Goal: Task Accomplishment & Management: Use online tool/utility

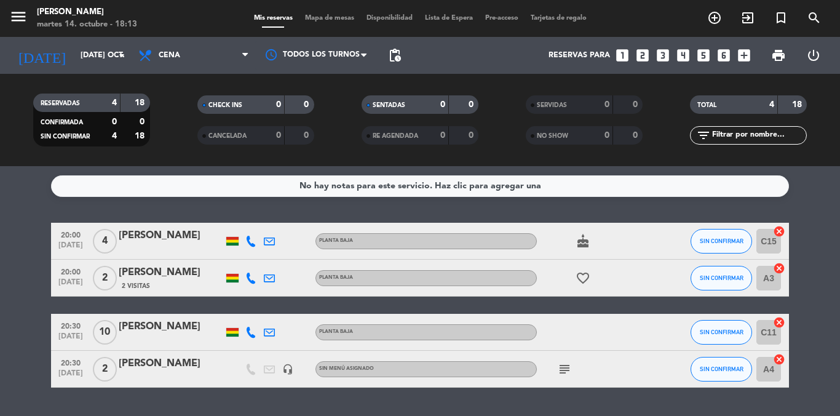
scroll to position [33, 0]
click at [778, 234] on icon "cancel" at bounding box center [779, 231] width 12 height 12
click at [771, 239] on icon "border_all" at bounding box center [770, 241] width 15 height 15
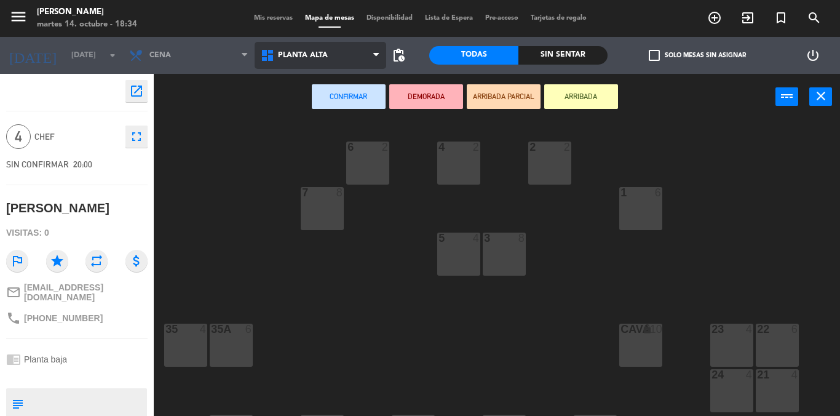
click at [368, 58] on span "Planta alta" at bounding box center [321, 55] width 132 height 27
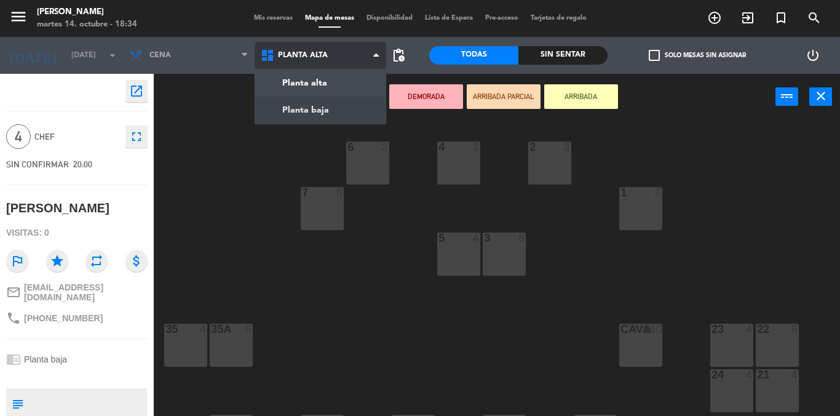
click at [315, 110] on ng-component "menu Michelangelo Ristorante martes 14. octubre - 18:34 Mis reservas Mapa de me…" at bounding box center [420, 208] width 840 height 416
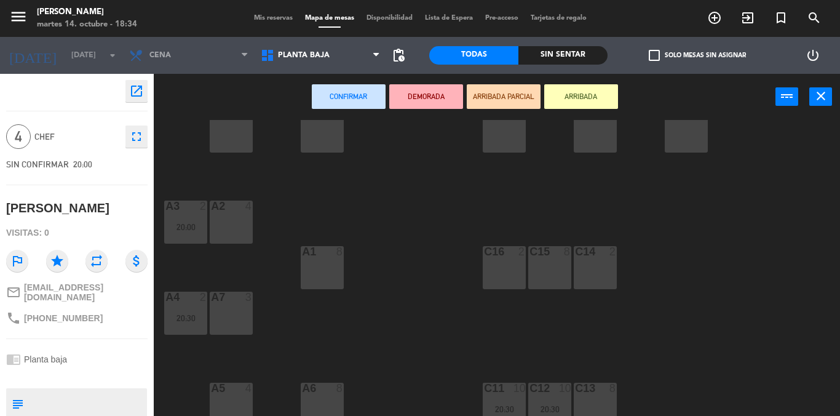
scroll to position [133, 0]
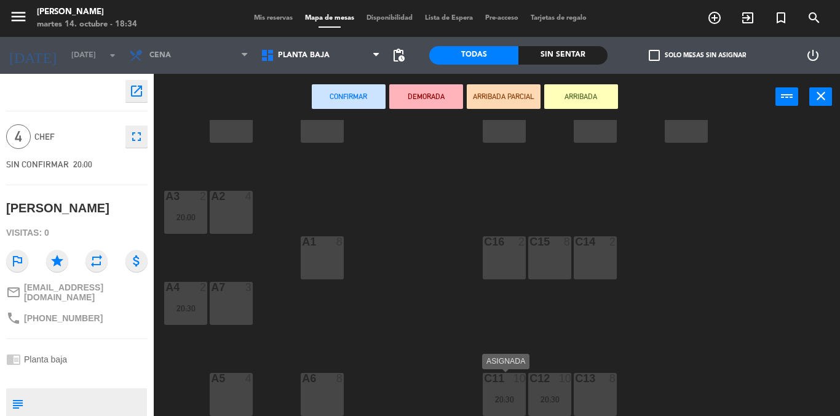
click at [498, 395] on div "20:30" at bounding box center [504, 399] width 43 height 9
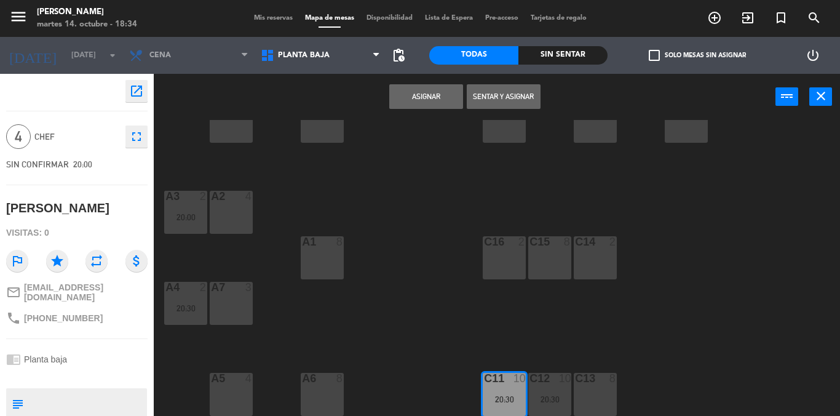
click at [437, 100] on button "Asignar" at bounding box center [426, 96] width 74 height 25
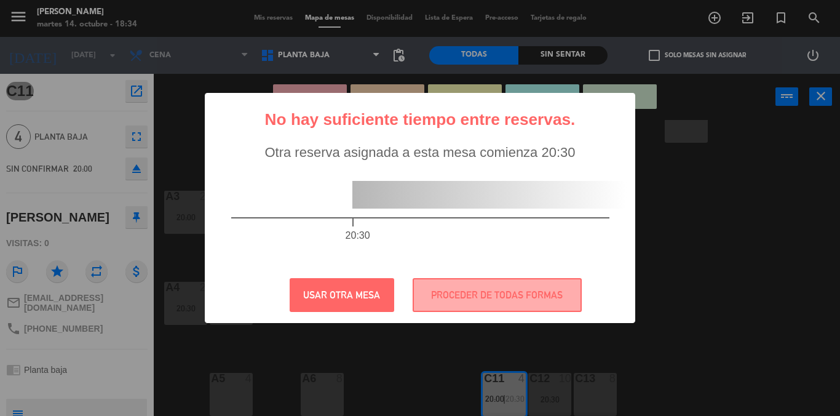
click at [681, 200] on div "? ! i No hay suficiente tiempo entre reservas. × Otra reserva asignada a esta m…" at bounding box center [420, 208] width 840 height 416
click at [335, 298] on button "USAR OTRA MESA" at bounding box center [342, 295] width 105 height 34
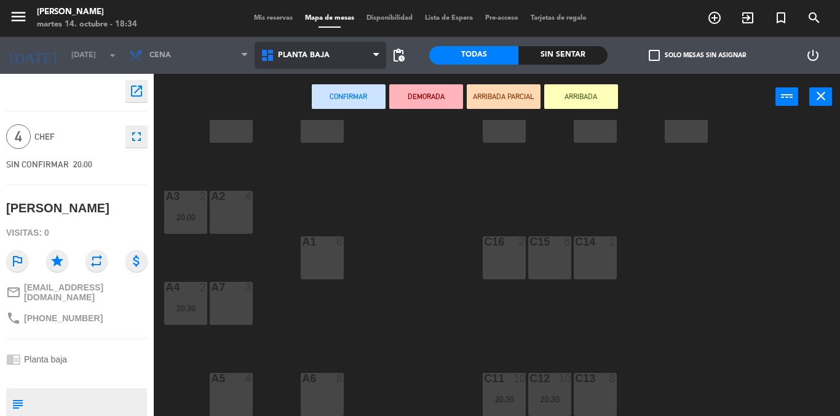
click at [365, 55] on span "Planta baja" at bounding box center [321, 55] width 132 height 27
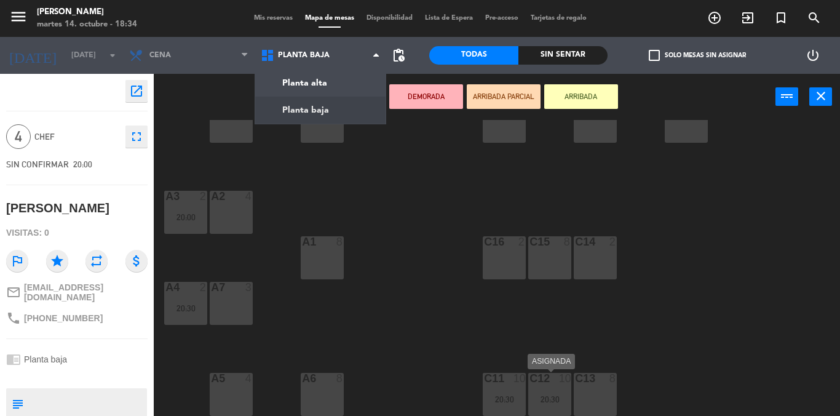
click at [539, 387] on div "C12 10 20:30" at bounding box center [549, 394] width 43 height 43
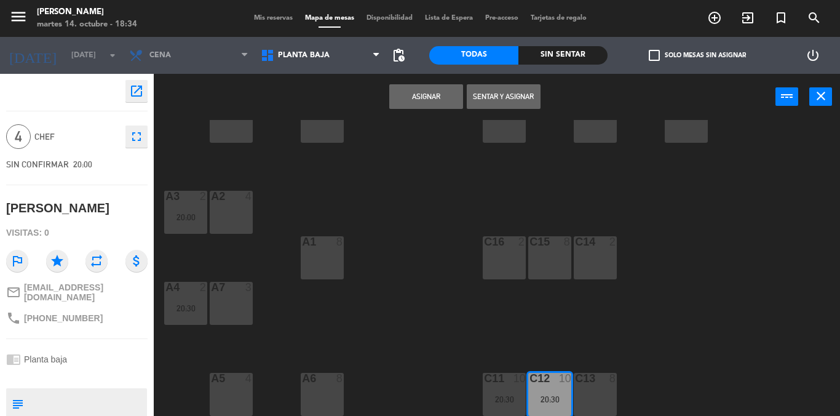
click at [414, 97] on button "Asignar" at bounding box center [426, 96] width 74 height 25
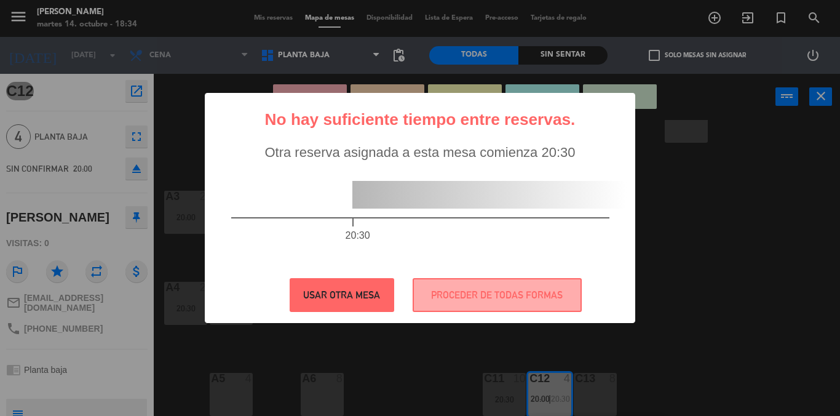
click at [352, 297] on button "USAR OTRA MESA" at bounding box center [342, 295] width 105 height 34
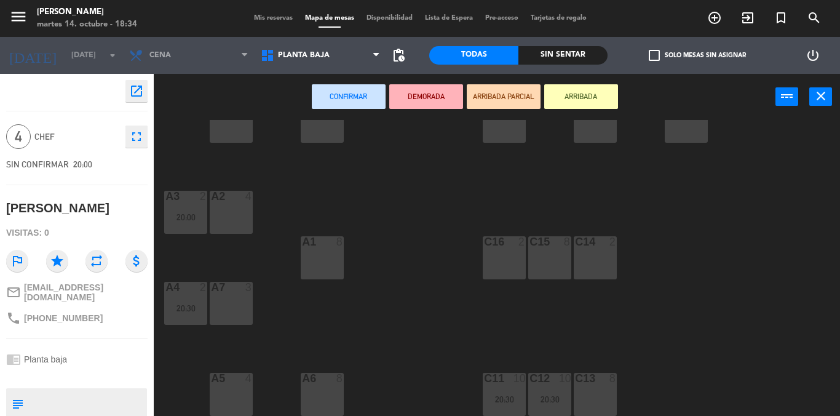
scroll to position [71, 0]
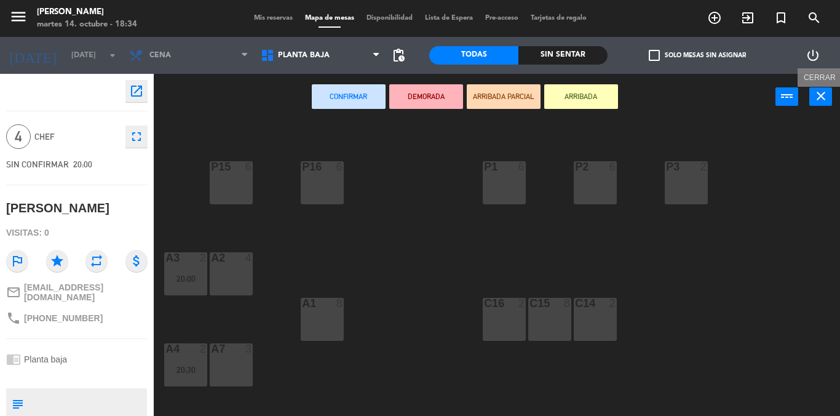
click at [820, 90] on icon "close" at bounding box center [821, 96] width 15 height 15
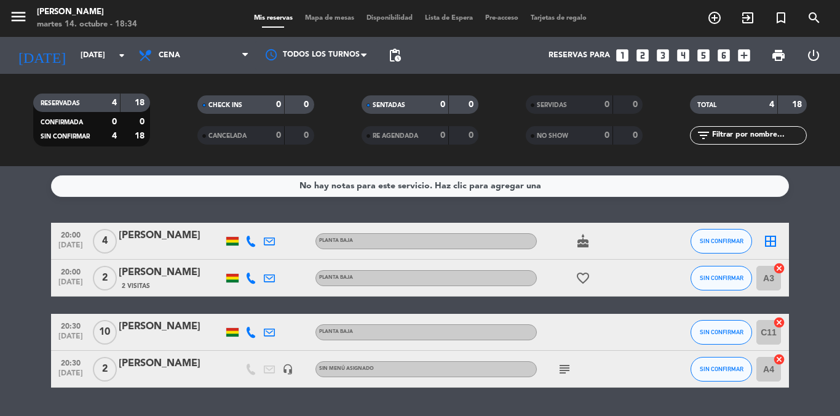
click at [778, 323] on icon "cancel" at bounding box center [779, 322] width 12 height 12
click at [769, 328] on icon "border_all" at bounding box center [770, 332] width 15 height 15
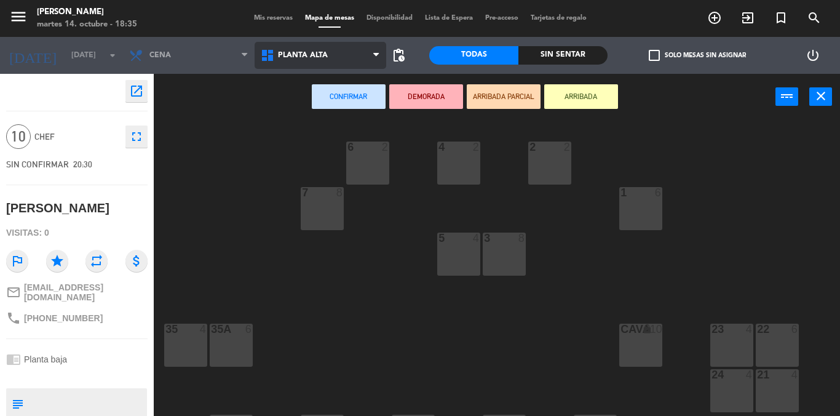
click at [376, 55] on icon at bounding box center [376, 55] width 6 height 10
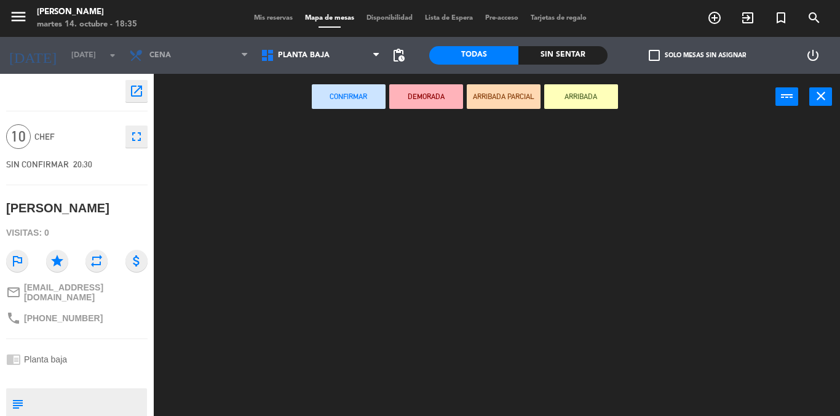
click at [335, 110] on ng-component "menu Michelangelo Ristorante martes 14. octubre - 18:35 Mis reservas Mapa de me…" at bounding box center [420, 208] width 840 height 416
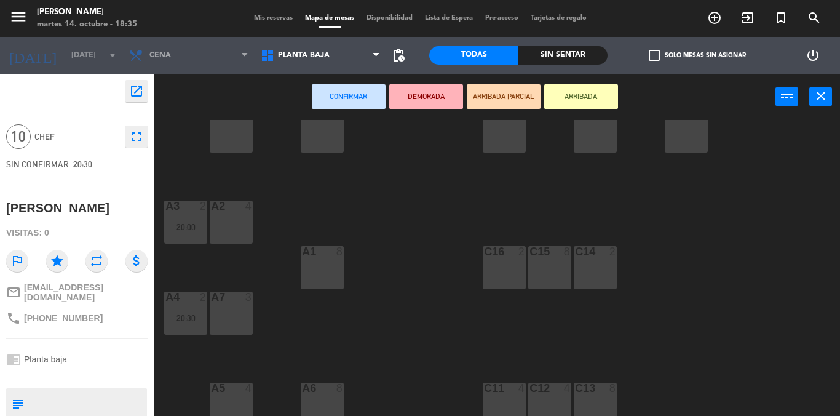
scroll to position [133, 0]
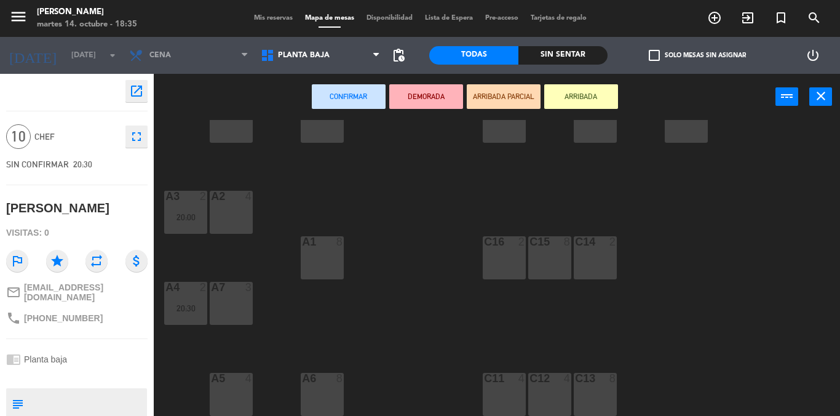
click at [553, 260] on div "C15 8" at bounding box center [549, 257] width 43 height 43
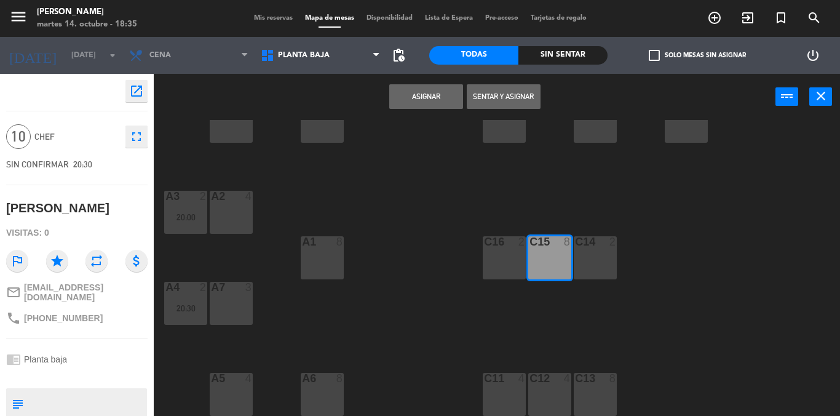
click at [436, 98] on button "Asignar" at bounding box center [426, 96] width 74 height 25
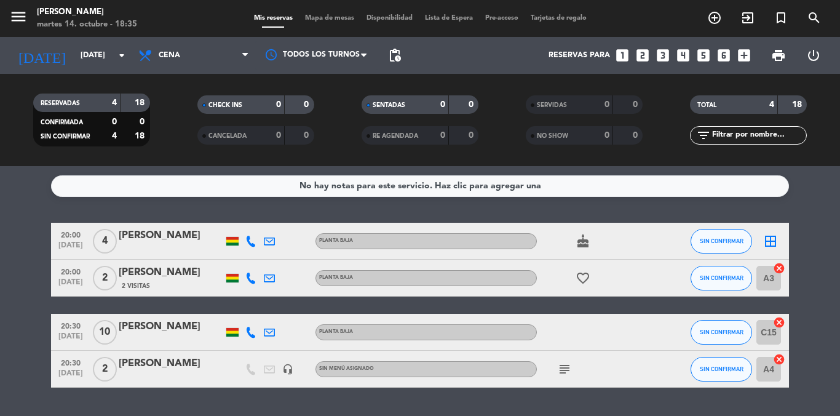
click at [770, 240] on icon "border_all" at bounding box center [770, 241] width 15 height 15
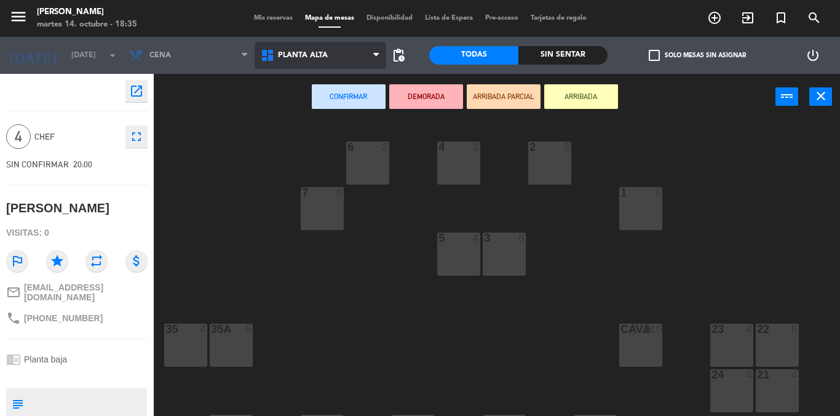
click at [374, 56] on span "Planta alta" at bounding box center [321, 55] width 132 height 27
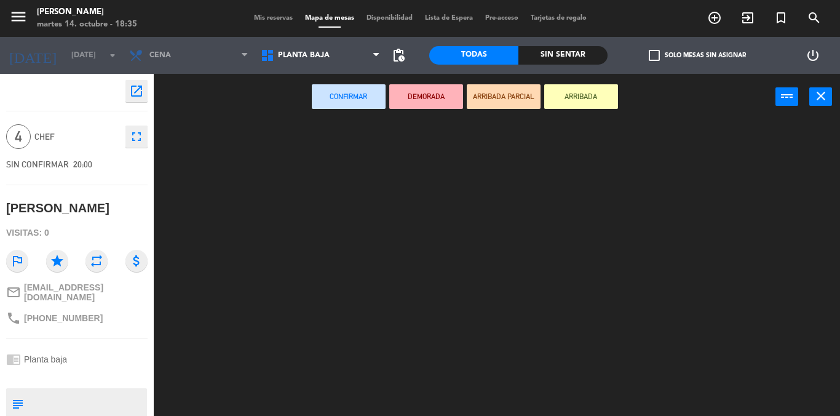
click at [318, 114] on ng-component "menu Michelangelo Ristorante martes 14. octubre - 18:35 Mis reservas Mapa de me…" at bounding box center [420, 208] width 840 height 416
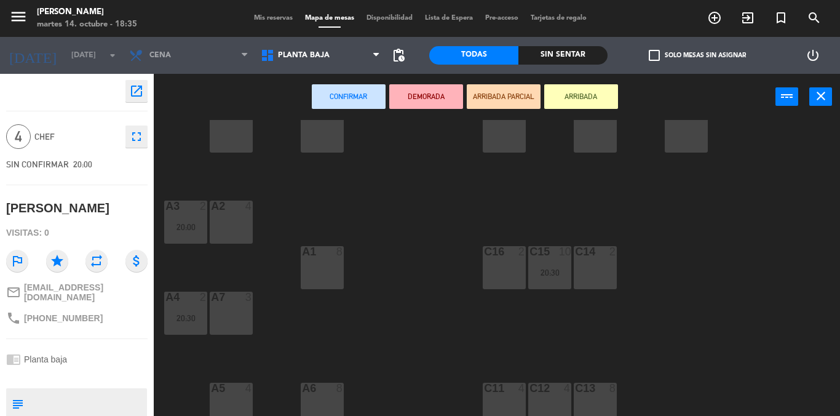
scroll to position [133, 0]
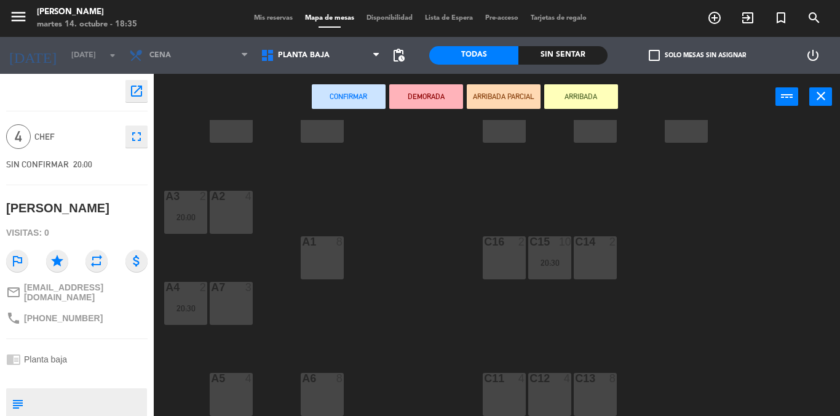
click at [509, 383] on div at bounding box center [504, 378] width 20 height 11
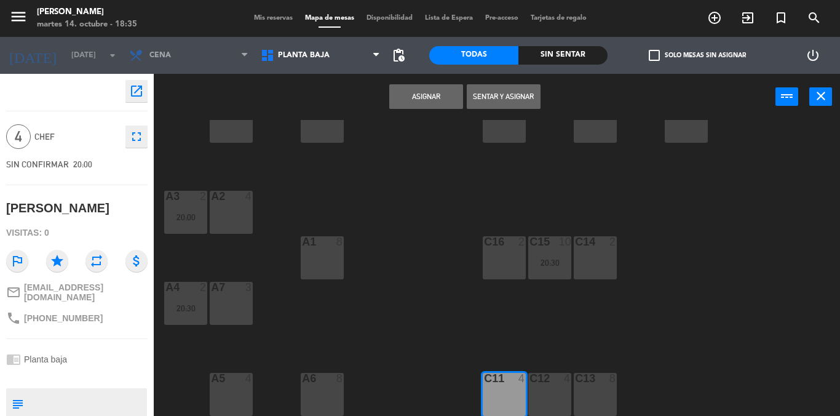
click at [427, 100] on button "Asignar" at bounding box center [426, 96] width 74 height 25
